Goal: Transaction & Acquisition: Obtain resource

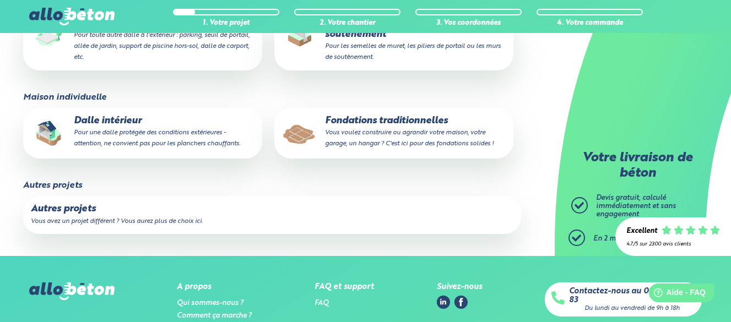
scroll to position [463, 0]
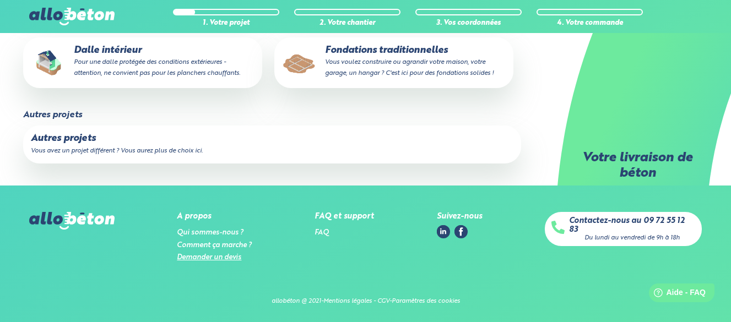
click at [226, 261] on link "Demander un devis" at bounding box center [209, 257] width 64 height 7
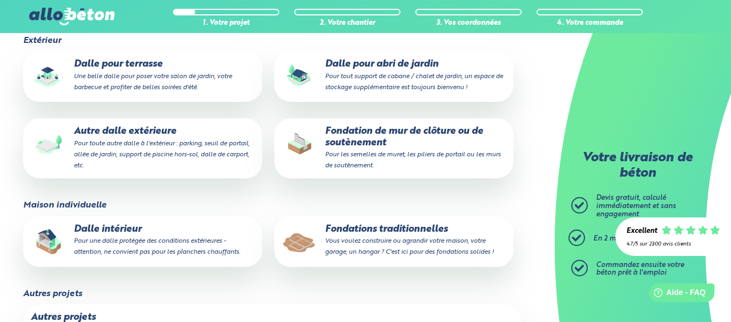
scroll to position [76, 0]
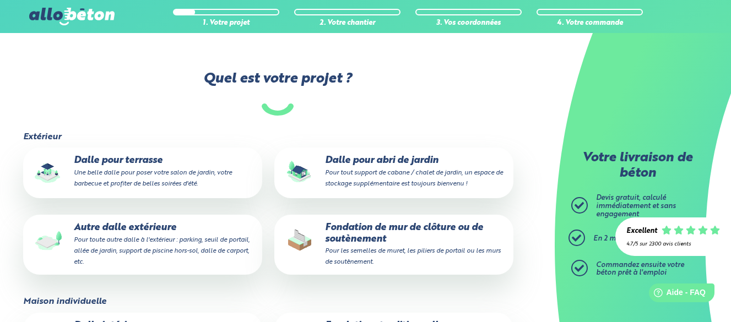
click at [145, 159] on p "Dalle pour terrasse Une belle dalle pour poser votre salon de jardin, votre bar…" at bounding box center [143, 172] width 224 height 34
click at [0, 0] on input "Dalle pour terrasse Une belle dalle pour poser votre salon de jardin, votre bar…" at bounding box center [0, 0] width 0 height 0
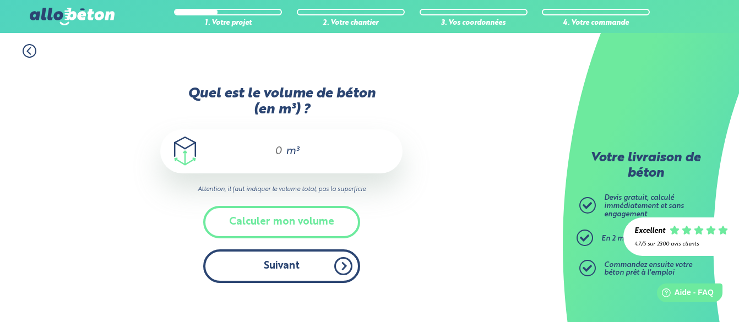
click at [299, 268] on button "Suivant" at bounding box center [281, 267] width 157 height 34
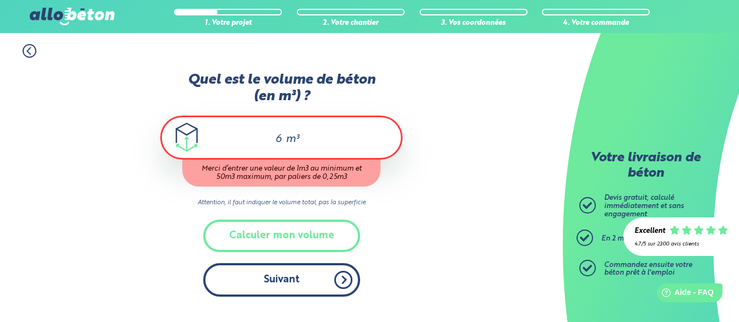
type input "6"
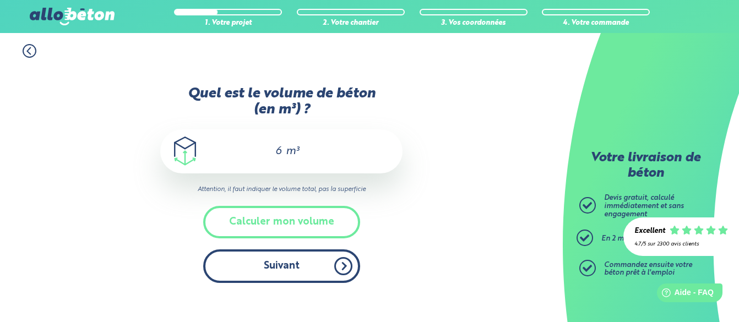
click at [308, 286] on div "Quel est le volume de béton (en m³) ? 6 m³ Attention, il faut indiquer le volum…" at bounding box center [281, 190] width 242 height 208
click at [296, 275] on button "Suivant" at bounding box center [281, 267] width 157 height 34
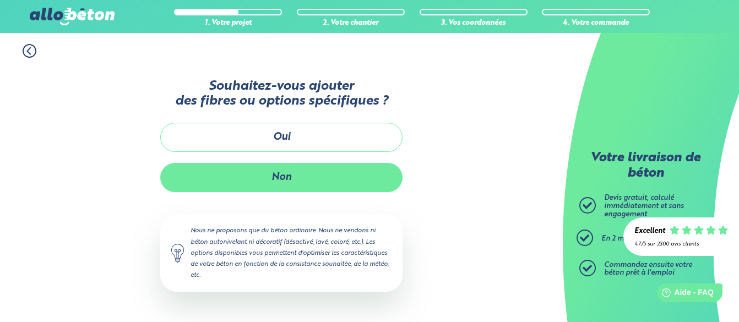
click at [297, 181] on button "Non" at bounding box center [281, 177] width 242 height 29
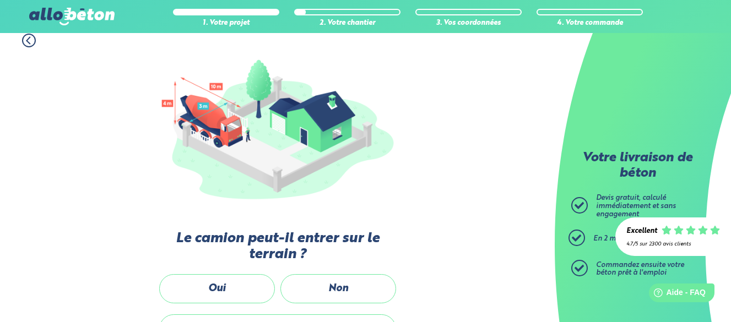
scroll to position [110, 0]
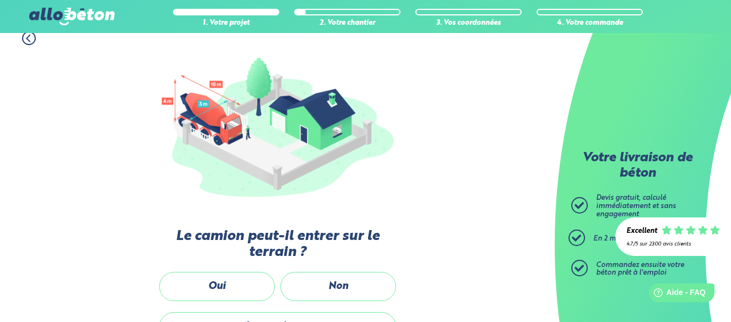
click at [241, 288] on label "Oui" at bounding box center [217, 286] width 116 height 29
click at [0, 0] on input "Oui" at bounding box center [0, 0] width 0 height 0
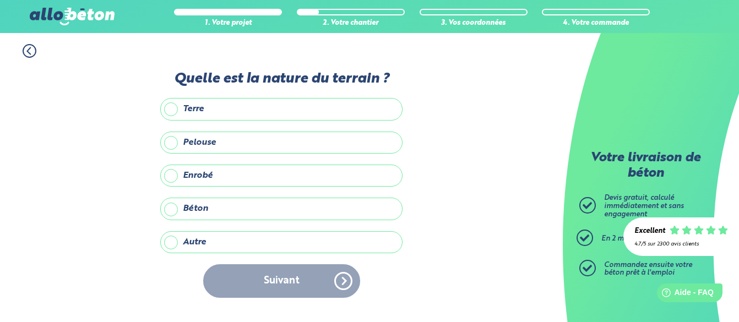
click at [196, 250] on label "Autre" at bounding box center [281, 242] width 242 height 22
click at [0, 0] on input "Autre" at bounding box center [0, 0] width 0 height 0
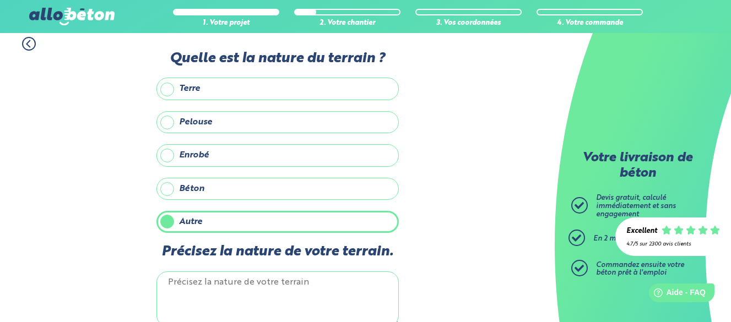
scroll to position [69, 0]
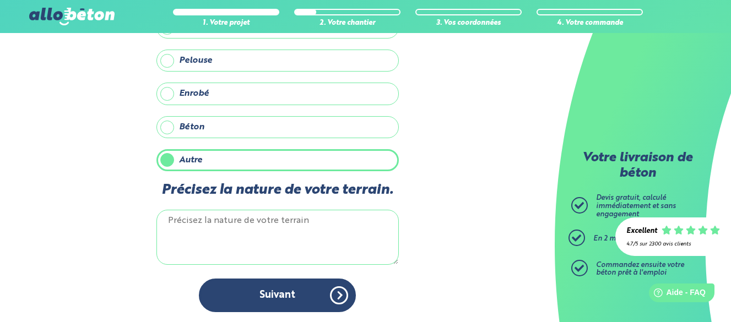
click at [306, 226] on textarea "Précisez la nature de votre terrain." at bounding box center [277, 237] width 242 height 55
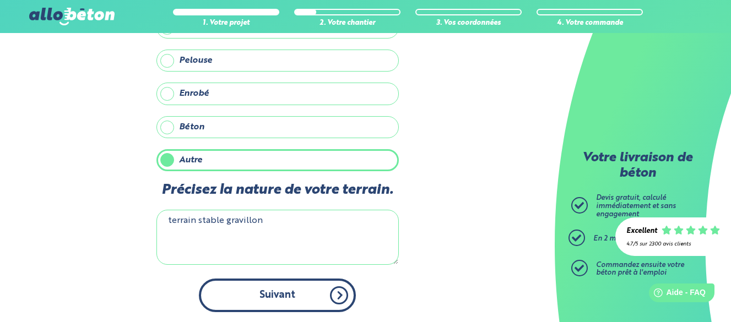
type textarea "terrain stable gravillon"
click at [214, 290] on button "Suivant" at bounding box center [277, 296] width 157 height 34
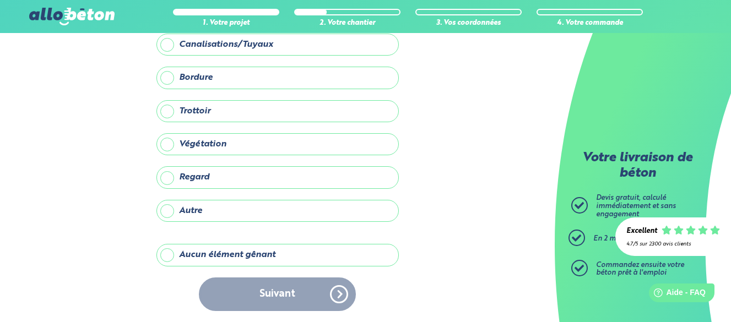
click at [166, 261] on label "Aucun élément gênant" at bounding box center [277, 255] width 242 height 22
click at [0, 0] on input "Aucun élément gênant" at bounding box center [0, 0] width 0 height 0
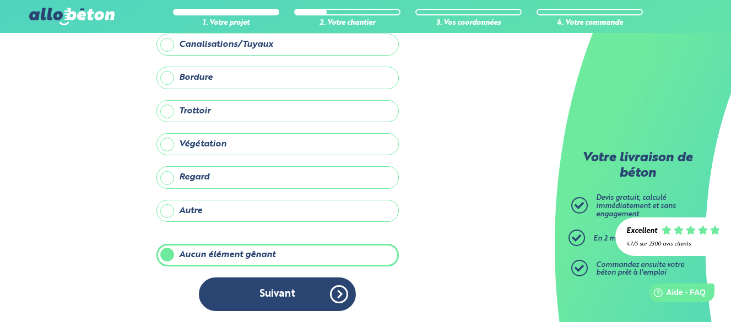
click at [292, 311] on div "Y a-t-il des éléments pouvant gêner le passage du/des camion(s) ? Canalisations…" at bounding box center [277, 156] width 242 height 332
click at [283, 299] on button "Suivant" at bounding box center [277, 295] width 157 height 34
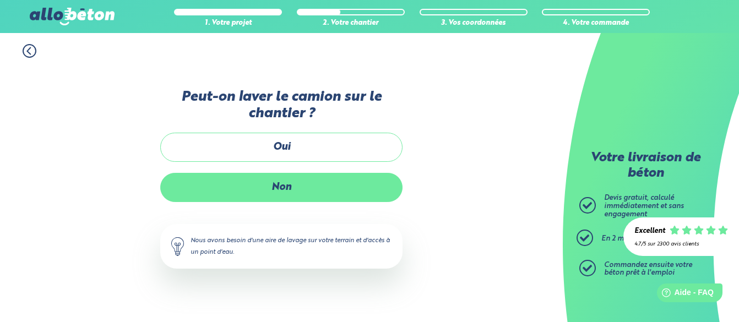
click at [281, 196] on label "Non" at bounding box center [281, 187] width 242 height 29
click at [0, 0] on input "Non" at bounding box center [0, 0] width 0 height 0
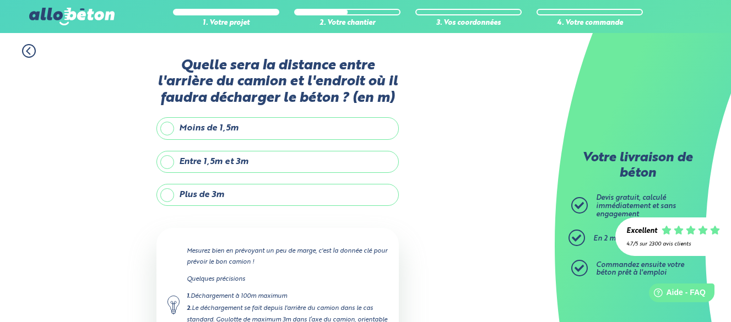
click at [213, 185] on label "Plus de 3m" at bounding box center [277, 195] width 242 height 22
click at [0, 0] on input "Plus de 3m" at bounding box center [0, 0] width 0 height 0
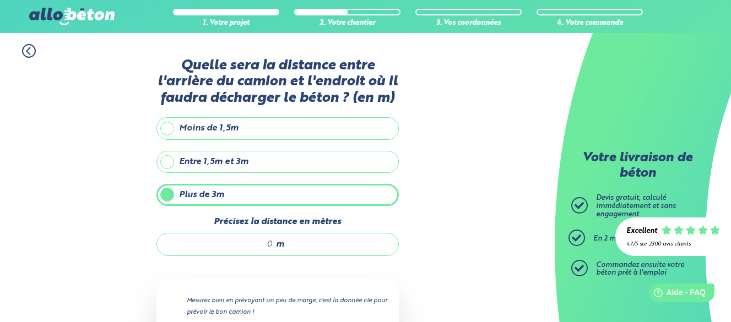
click at [253, 249] on input "Précisez la distance en mètres" at bounding box center [220, 244] width 105 height 11
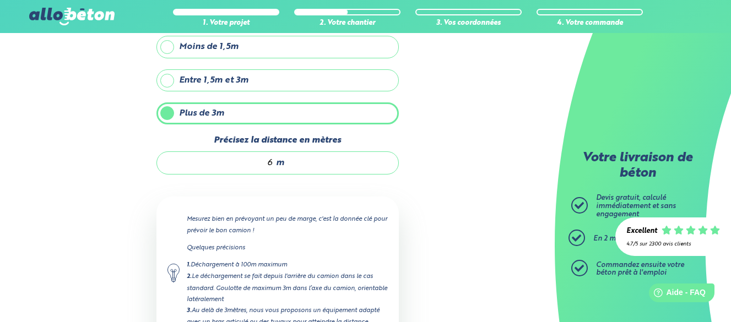
scroll to position [176, 0]
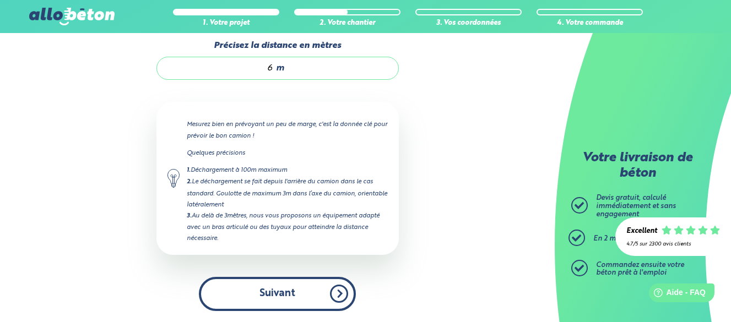
type input "6"
click at [264, 297] on button "Suivant" at bounding box center [277, 294] width 157 height 34
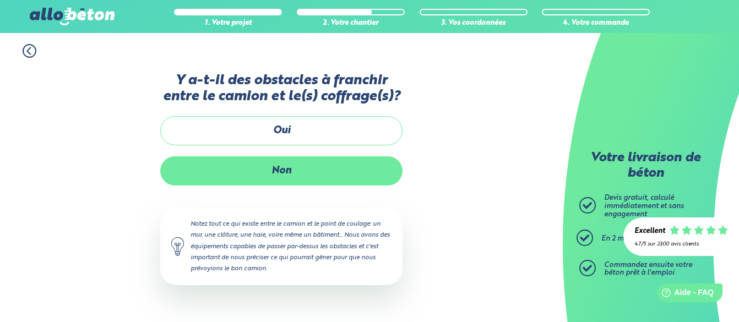
click at [241, 166] on label "Non" at bounding box center [281, 170] width 242 height 29
click at [0, 0] on input "Non" at bounding box center [0, 0] width 0 height 0
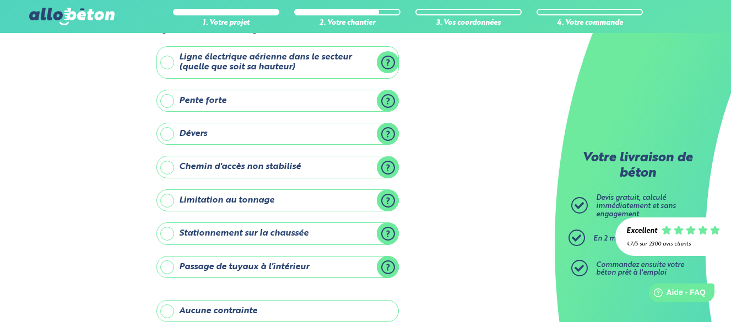
scroll to position [110, 0]
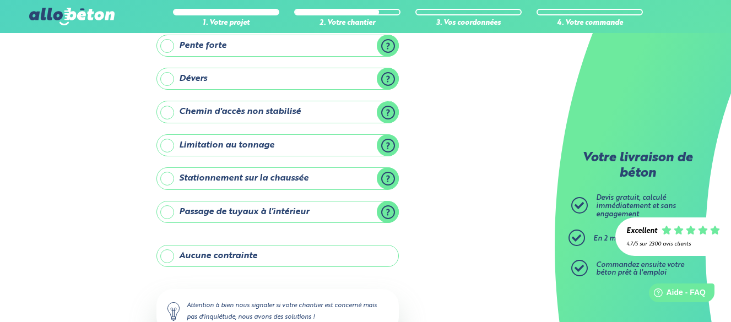
click at [225, 251] on label "Aucune contrainte" at bounding box center [277, 256] width 242 height 22
click at [0, 0] on input "Aucune contrainte" at bounding box center [0, 0] width 0 height 0
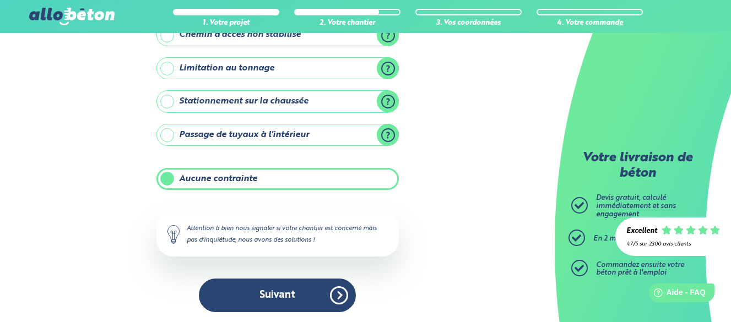
scroll to position [188, 0]
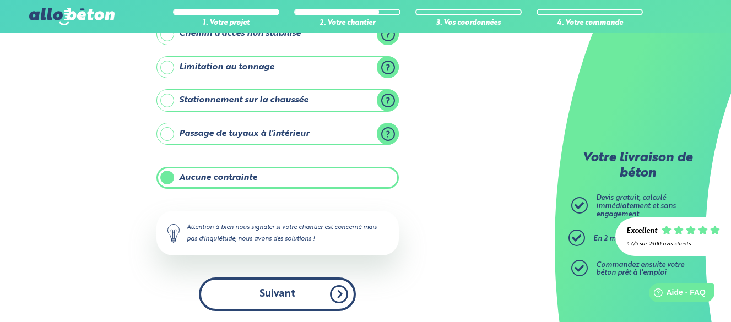
click at [266, 299] on button "Suivant" at bounding box center [277, 295] width 157 height 34
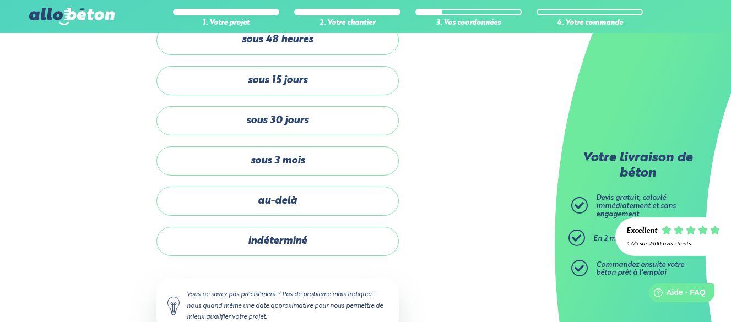
scroll to position [93, 0]
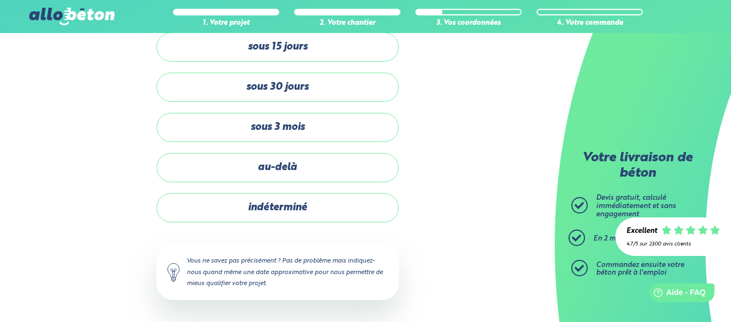
click at [224, 204] on label "indéterminé" at bounding box center [277, 207] width 242 height 29
click at [0, 0] on input "indéterminé" at bounding box center [0, 0] width 0 height 0
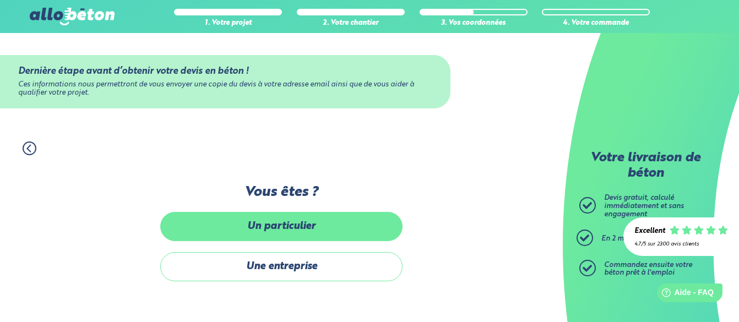
click at [220, 230] on label "Un particulier" at bounding box center [281, 226] width 242 height 29
click at [0, 0] on input "Un particulier" at bounding box center [0, 0] width 0 height 0
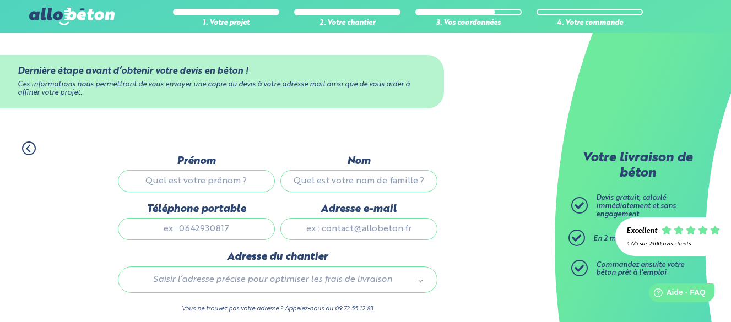
click at [148, 182] on input "Prénom" at bounding box center [196, 181] width 157 height 22
type input "DOMINIQUE"
type input "GIRAUD"
type input "0628848023"
type input "dominiquegiraud@sfr.fr"
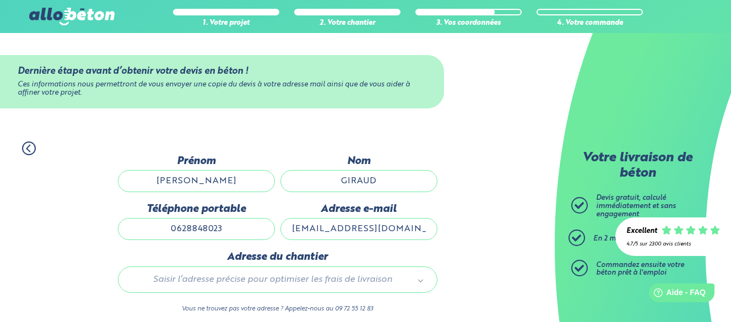
type input "38 AVENUE DE LA LIBERATION"
click at [516, 114] on div "Dernière étape avant d’obtenir votre devis en béton ! Ces informations nous per…" at bounding box center [277, 81] width 555 height 97
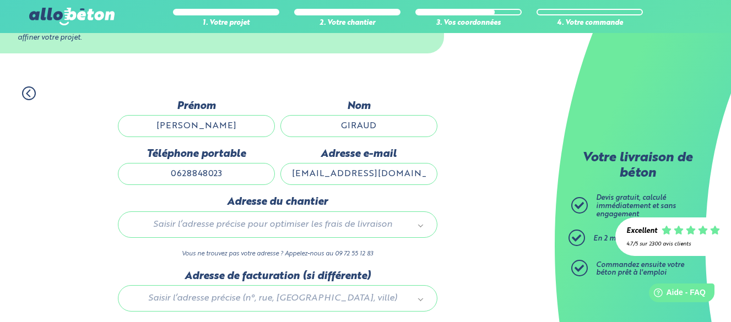
scroll to position [110, 0]
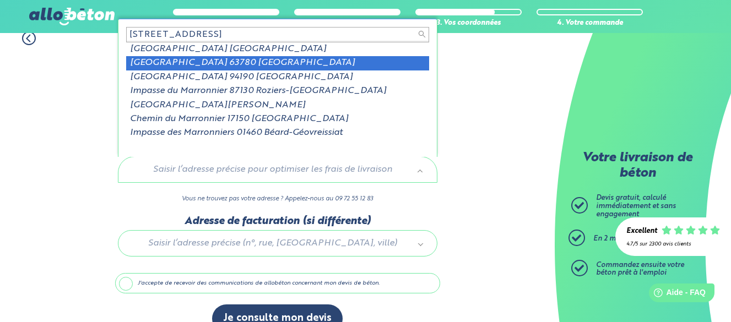
type input "5n rue des marronniers saint geo"
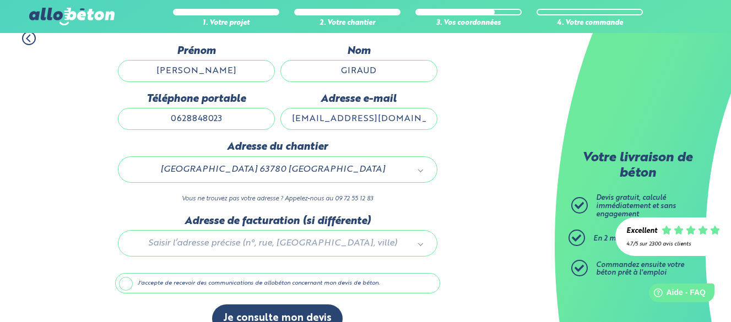
click at [221, 235] on div at bounding box center [277, 241] width 325 height 52
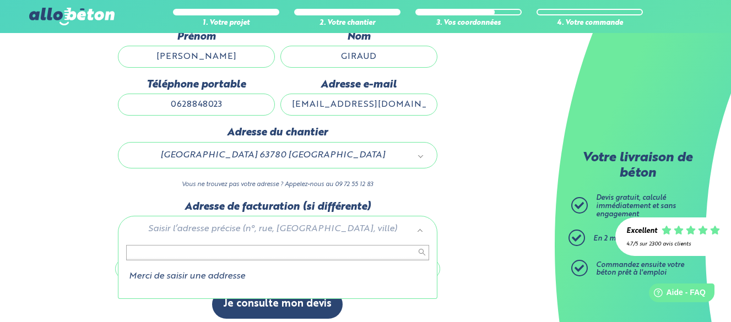
scroll to position [132, 0]
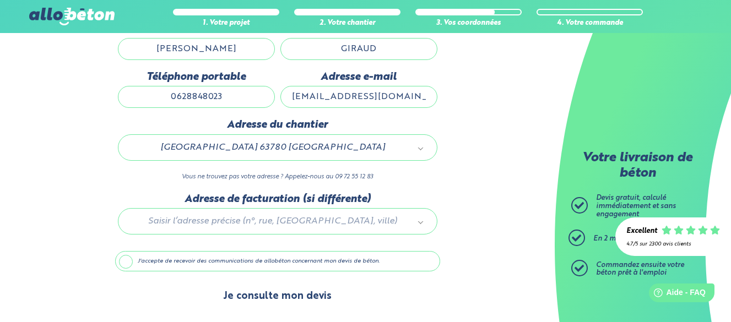
click at [305, 301] on button "Je consulte mon devis" at bounding box center [277, 297] width 131 height 28
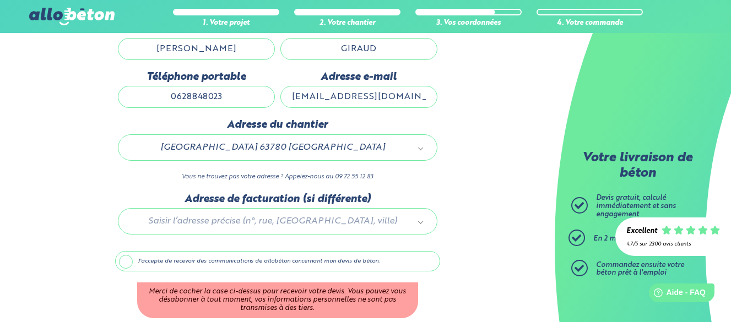
click at [122, 264] on label "J'accepte de recevoir des communications de allobéton concernant mon devis de b…" at bounding box center [277, 261] width 325 height 21
click at [0, 0] on input "J'accepte de recevoir des communications de allobéton concernant mon devis de b…" at bounding box center [0, 0] width 0 height 0
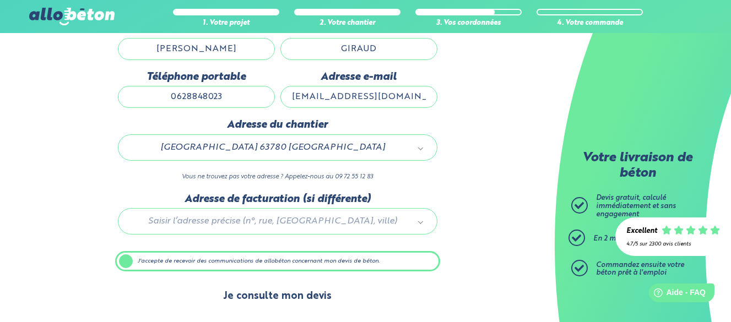
click at [252, 301] on button "Je consulte mon devis" at bounding box center [277, 297] width 131 height 28
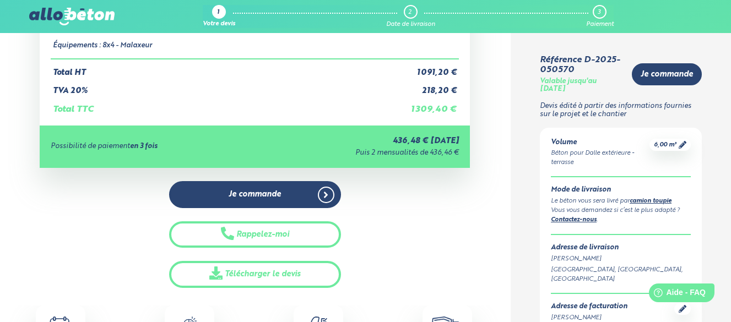
scroll to position [386, 0]
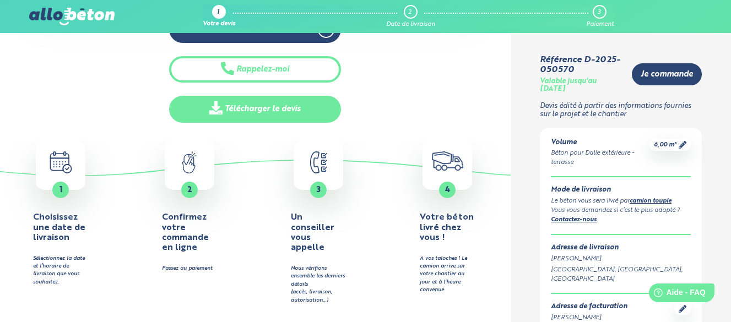
click at [277, 118] on link "Télécharger le devis" at bounding box center [255, 109] width 172 height 27
